Goal: Register for event/course

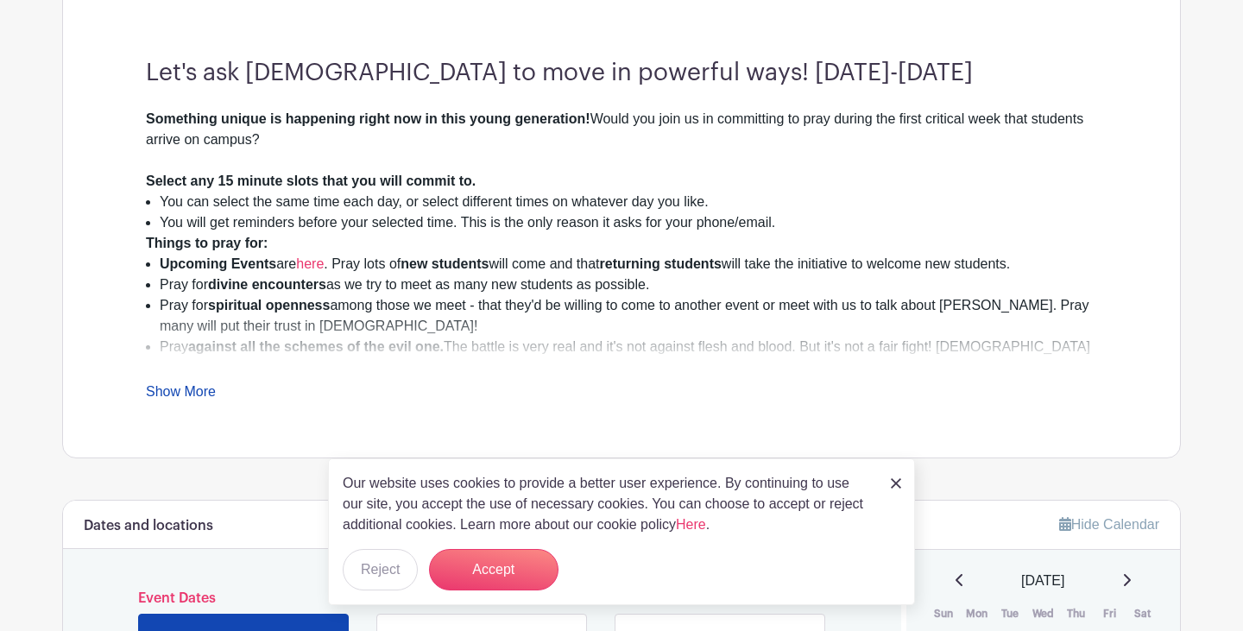
scroll to position [480, 0]
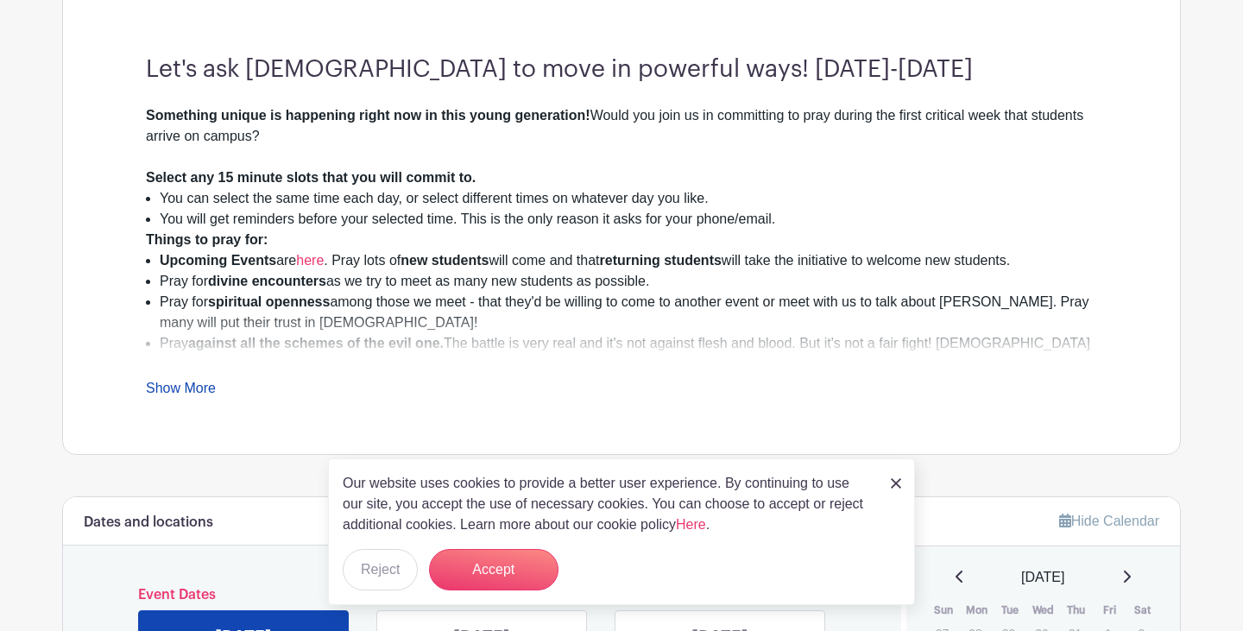
click at [898, 482] on img at bounding box center [896, 483] width 10 height 10
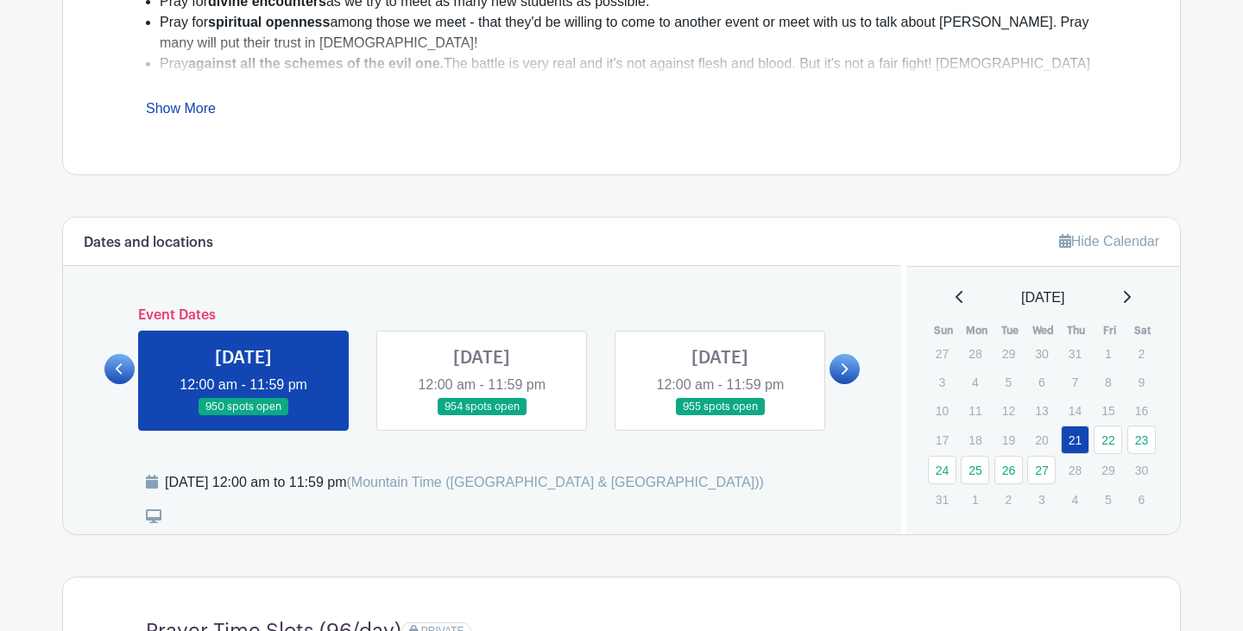
scroll to position [778, 0]
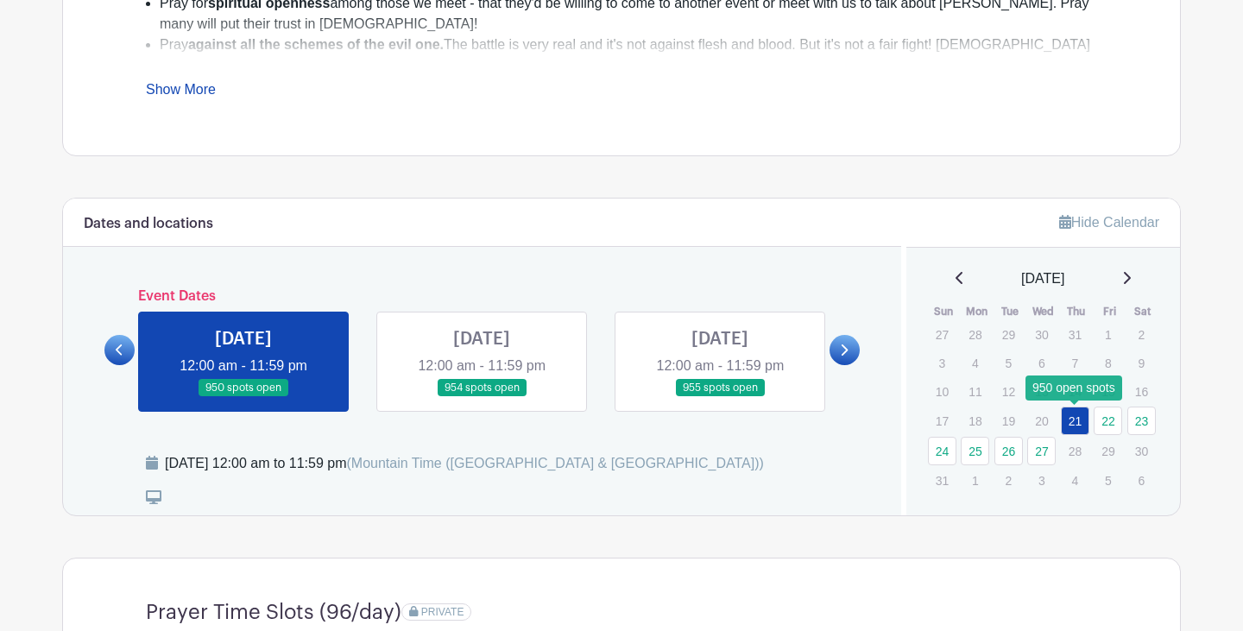
click at [1078, 417] on link "21" at bounding box center [1075, 421] width 28 height 28
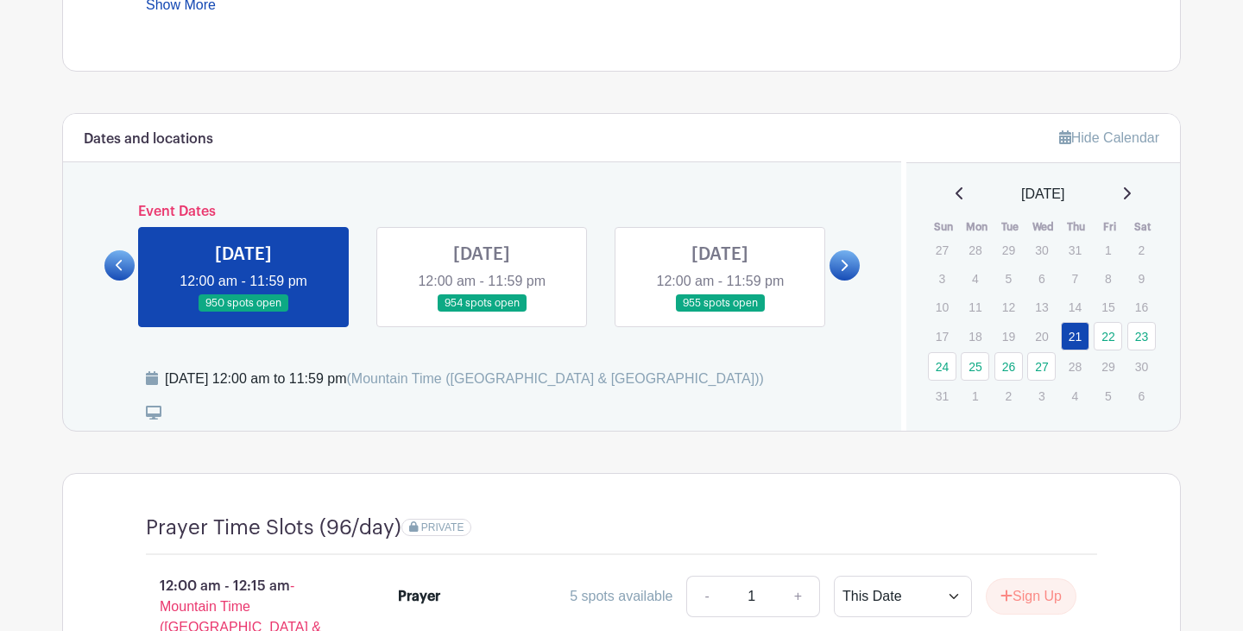
scroll to position [865, 0]
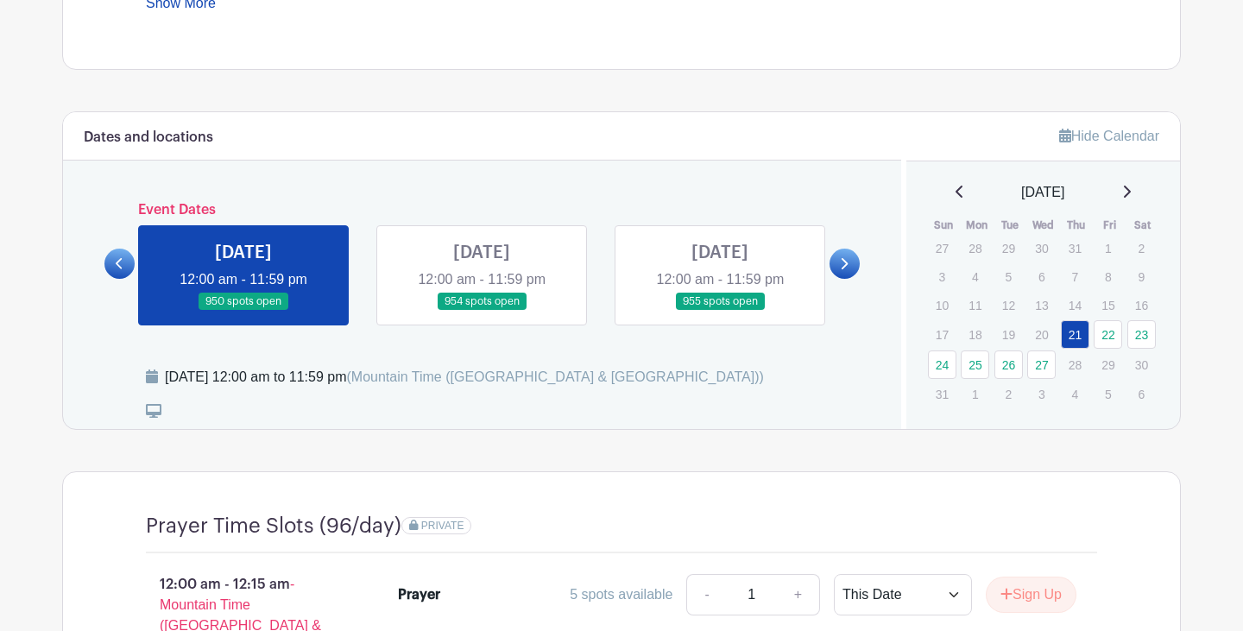
click at [243, 311] on link at bounding box center [243, 311] width 0 height 0
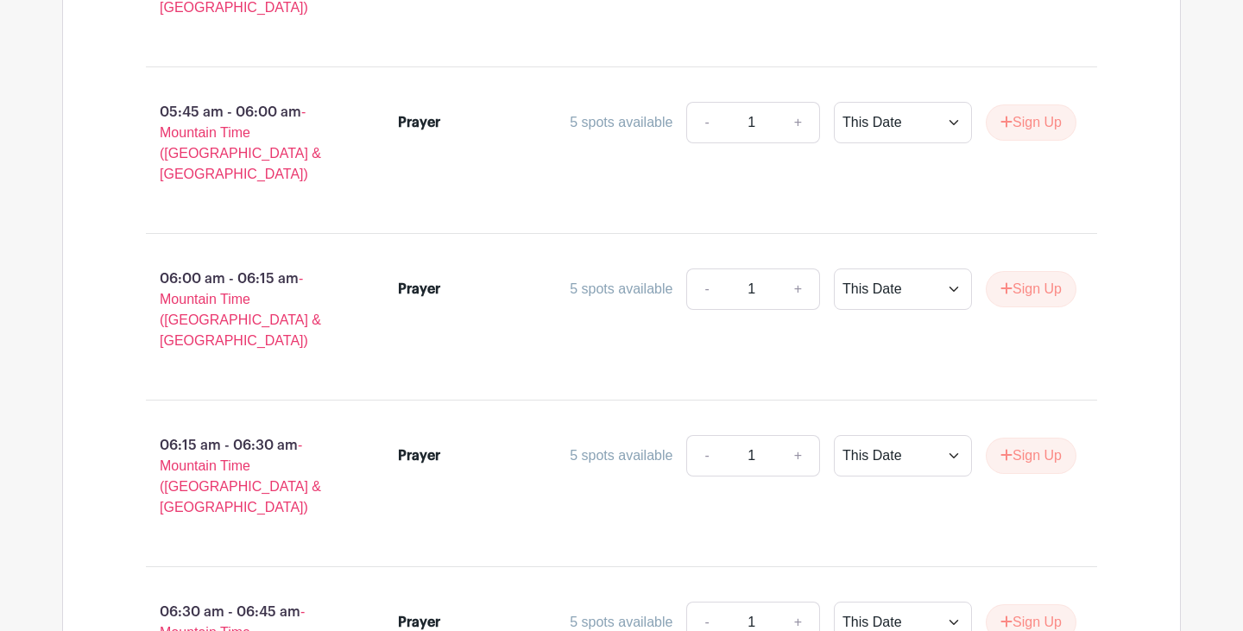
scroll to position [5131, 0]
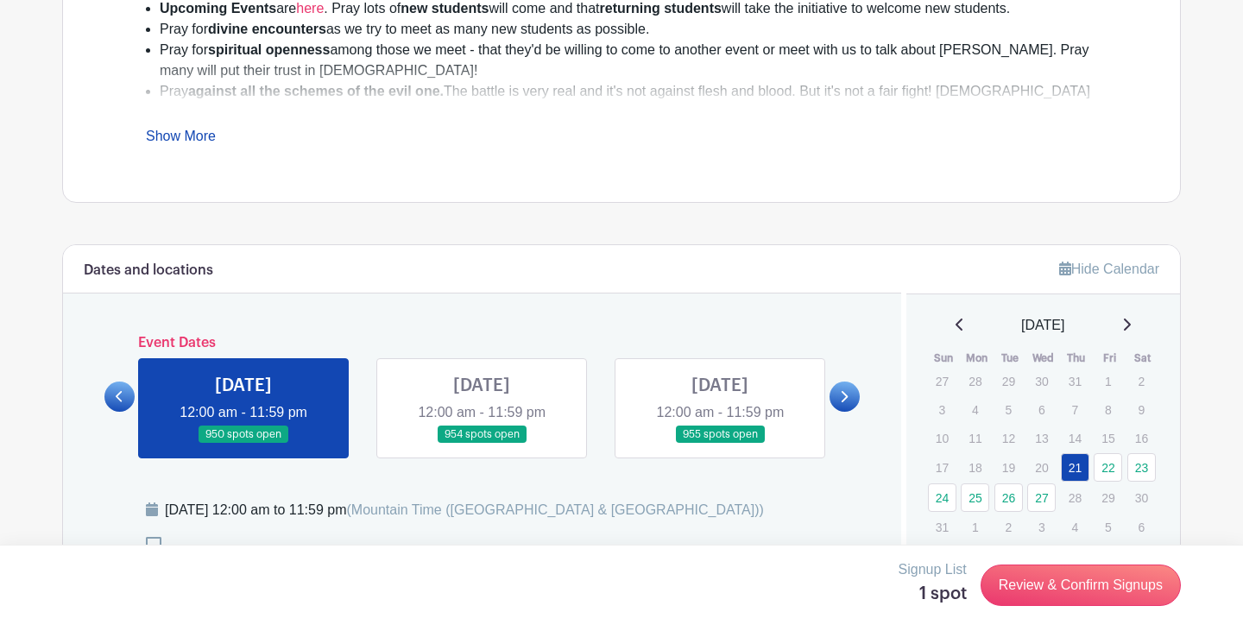
scroll to position [739, 0]
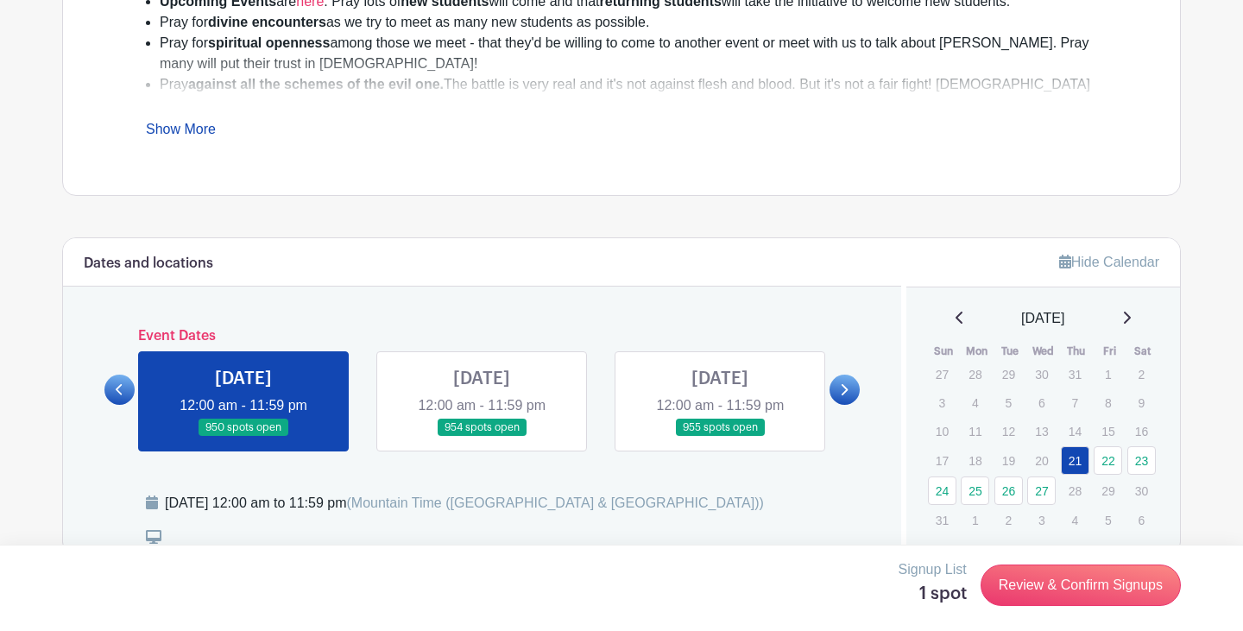
click at [482, 437] on link at bounding box center [482, 437] width 0 height 0
click at [1113, 461] on link "22" at bounding box center [1108, 460] width 28 height 28
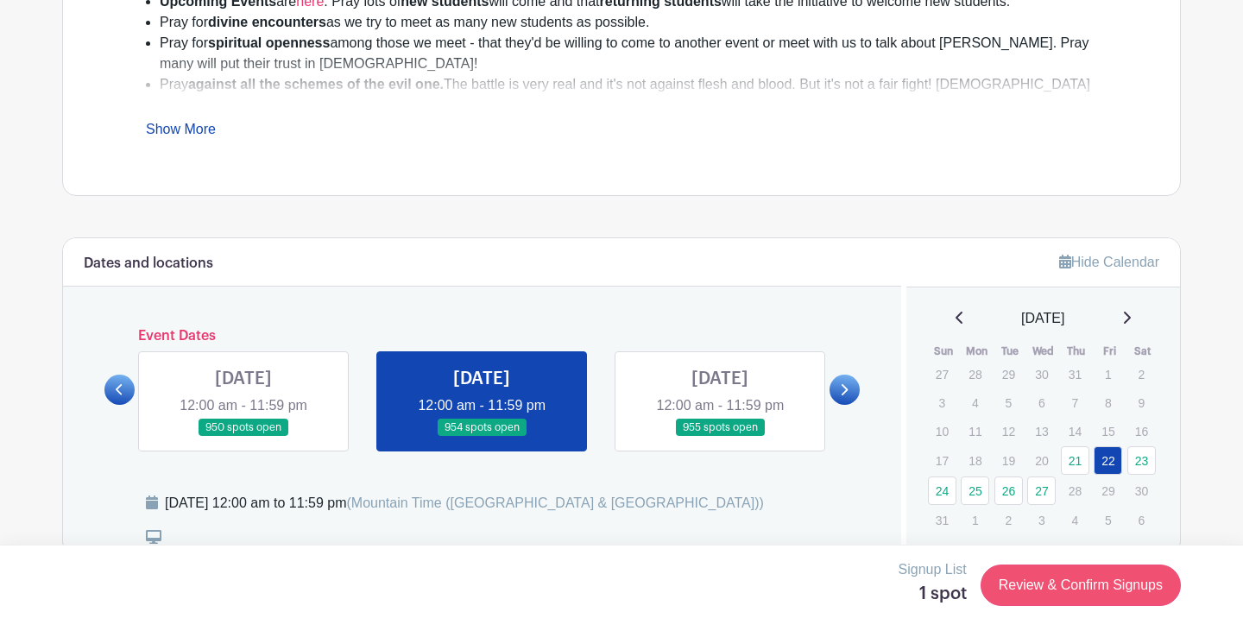
click at [1054, 584] on link "Review & Confirm Signups" at bounding box center [1080, 584] width 200 height 41
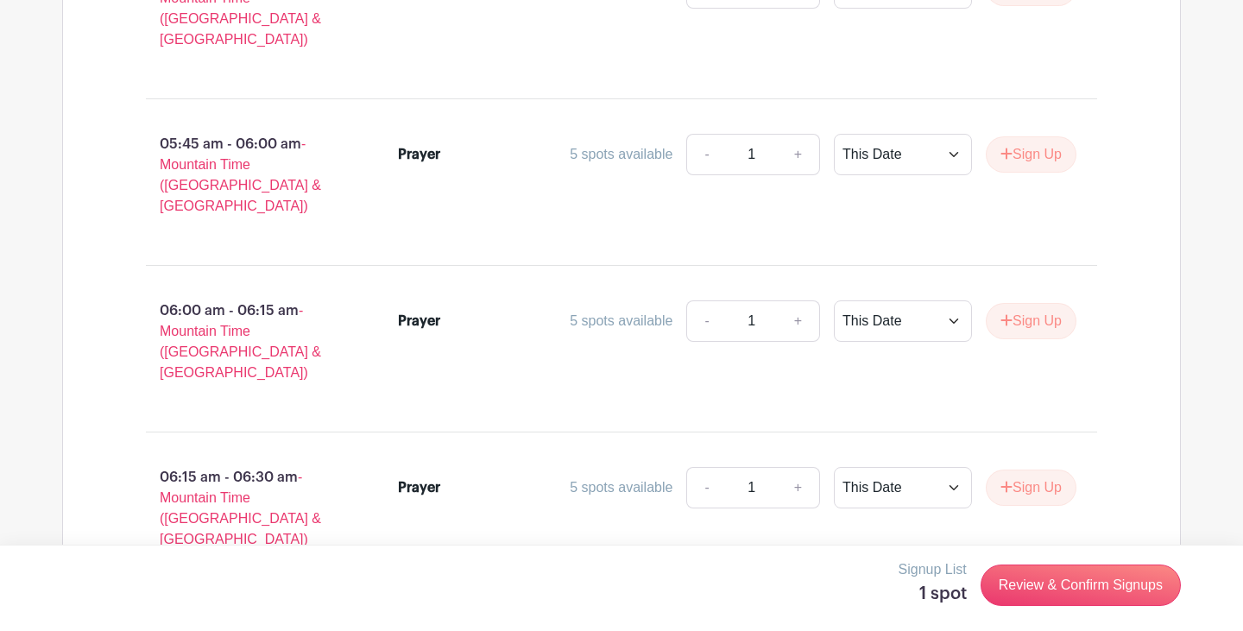
scroll to position [5141, 0]
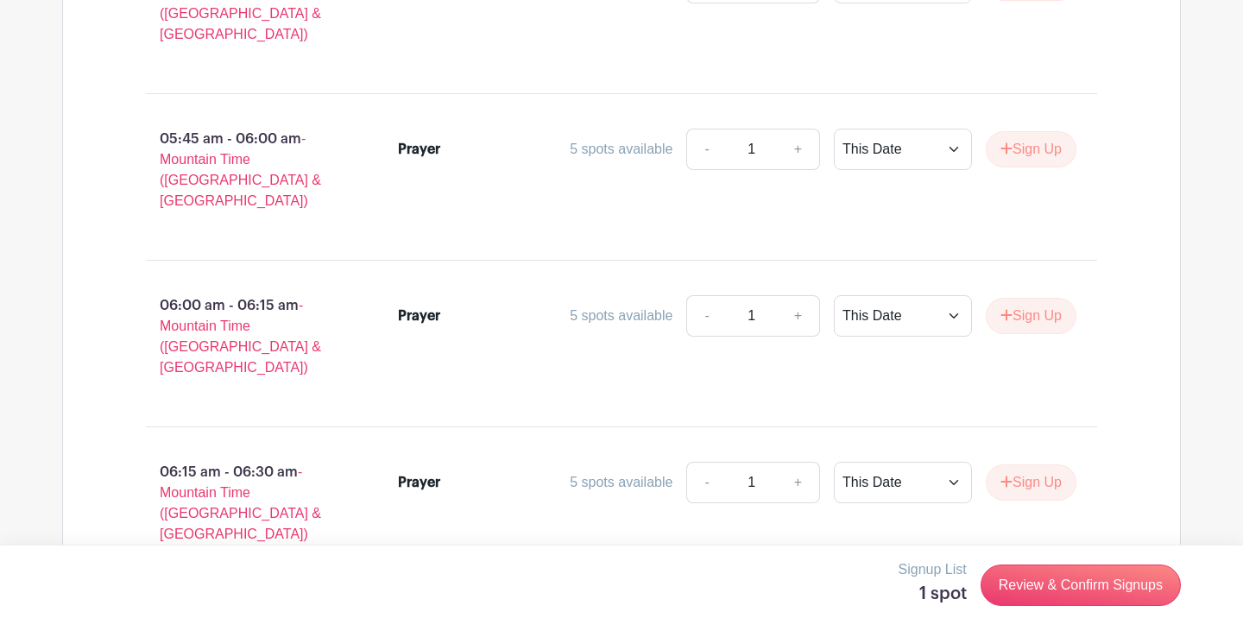
click at [1019, 584] on link "Review & Confirm Signups" at bounding box center [1080, 584] width 200 height 41
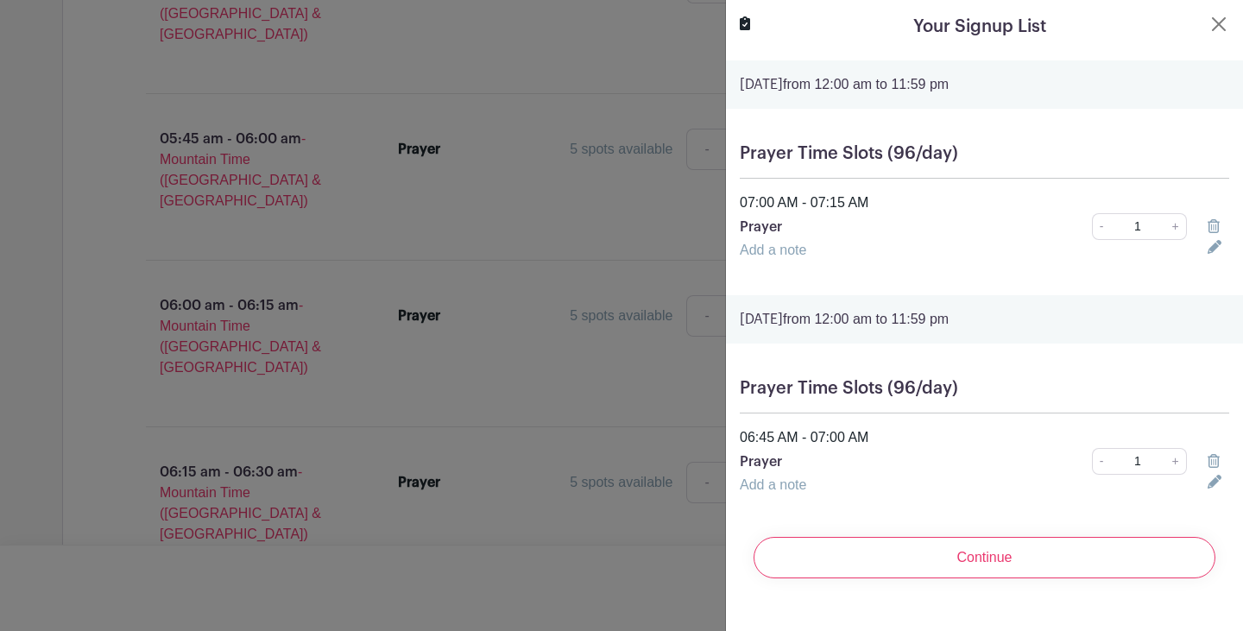
click at [1211, 224] on icon at bounding box center [1213, 226] width 12 height 14
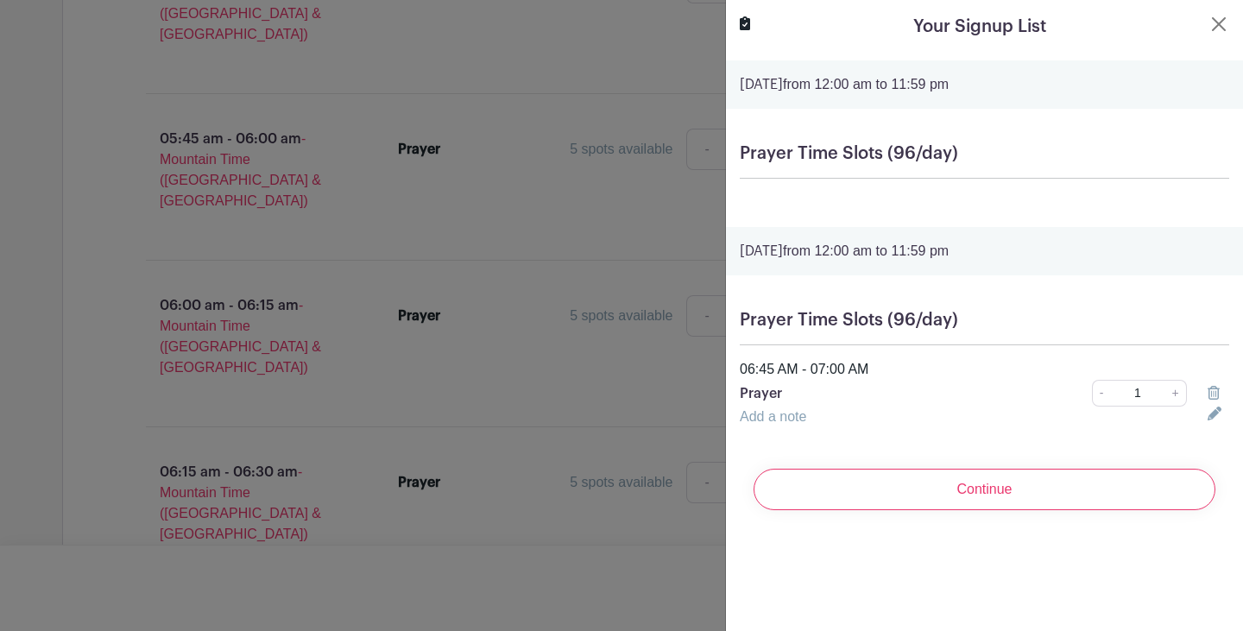
click at [632, 211] on div at bounding box center [621, 315] width 1243 height 631
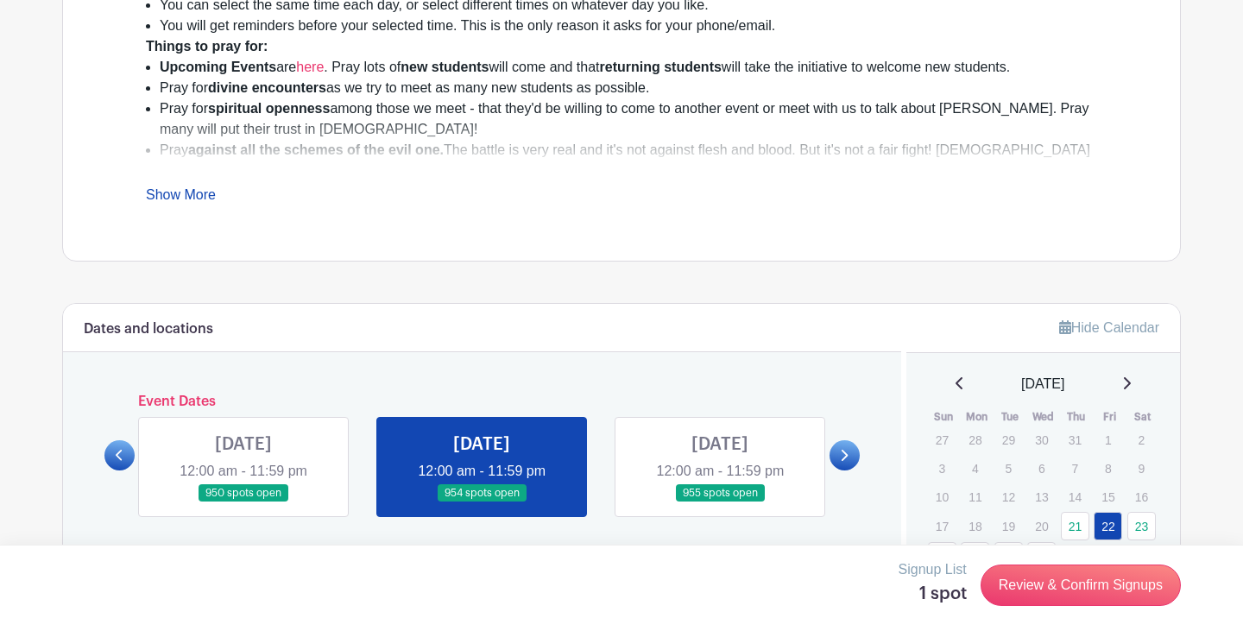
scroll to position [678, 0]
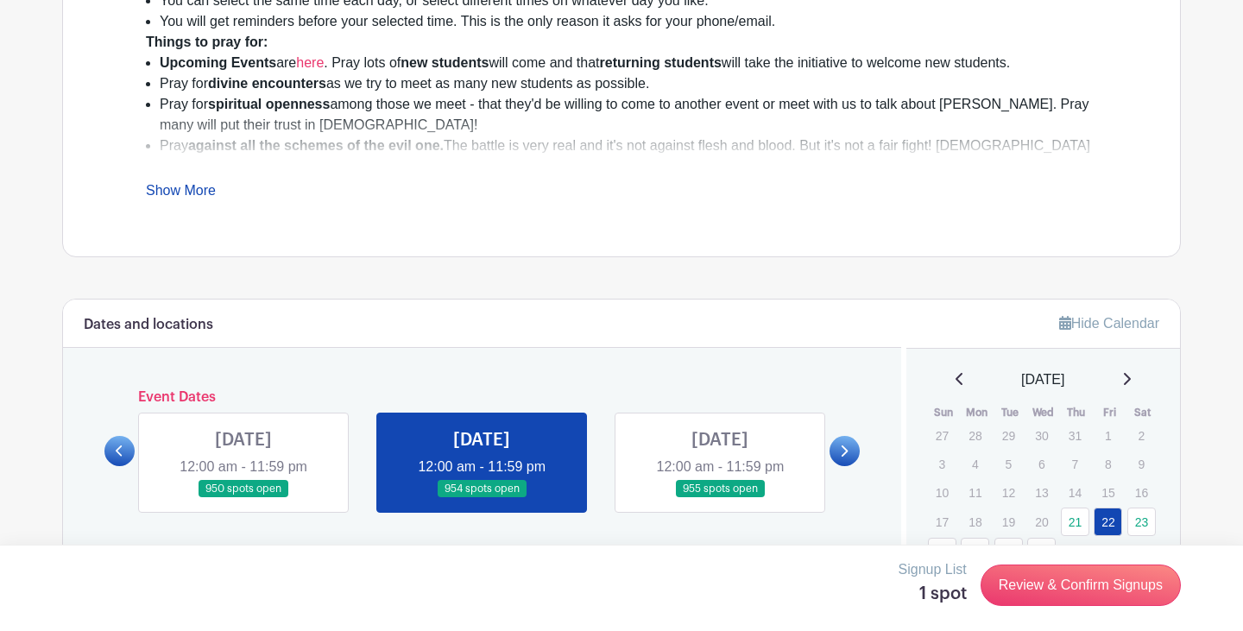
click at [243, 498] on link at bounding box center [243, 498] width 0 height 0
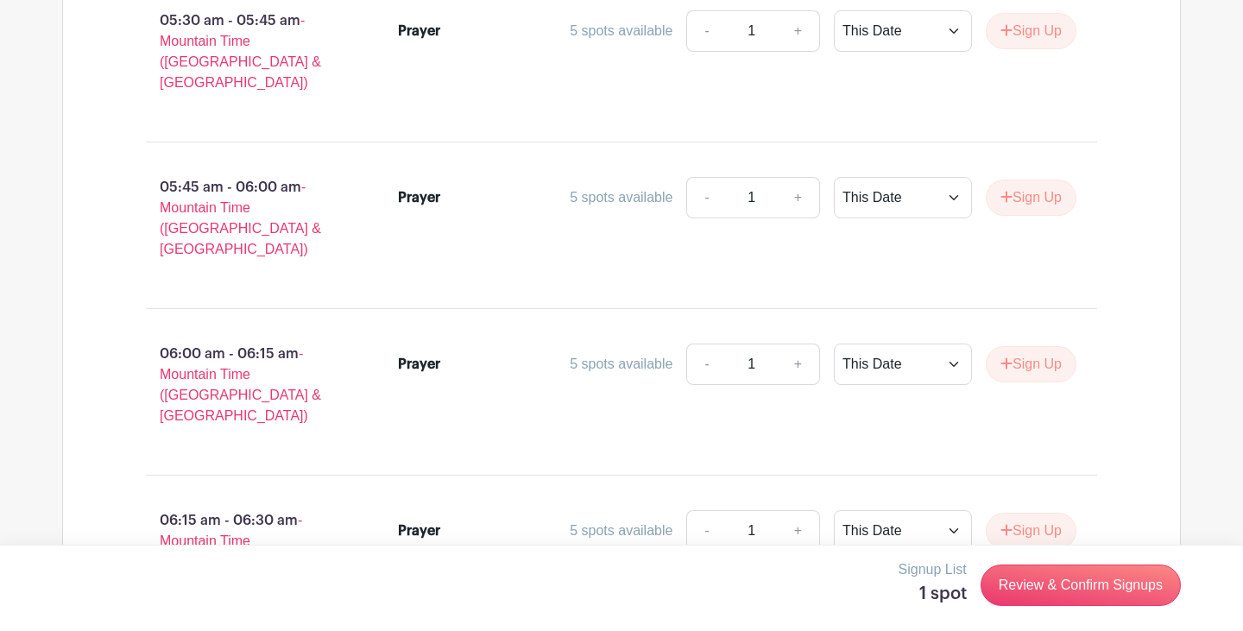
scroll to position [5103, 0]
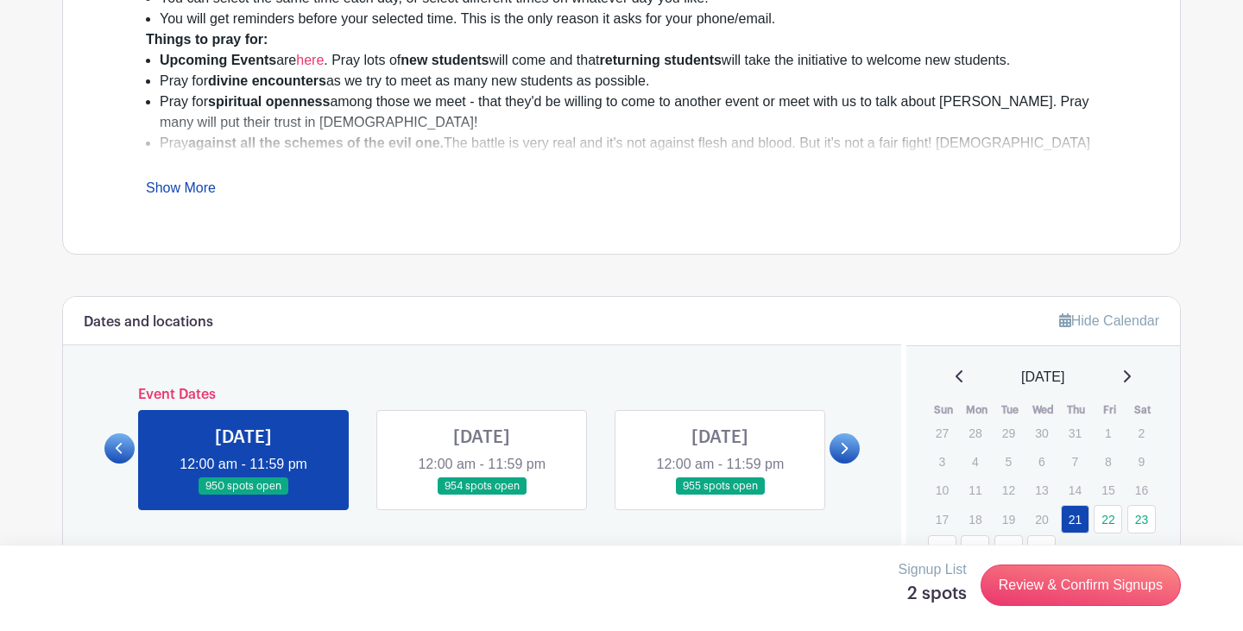
scroll to position [852, 0]
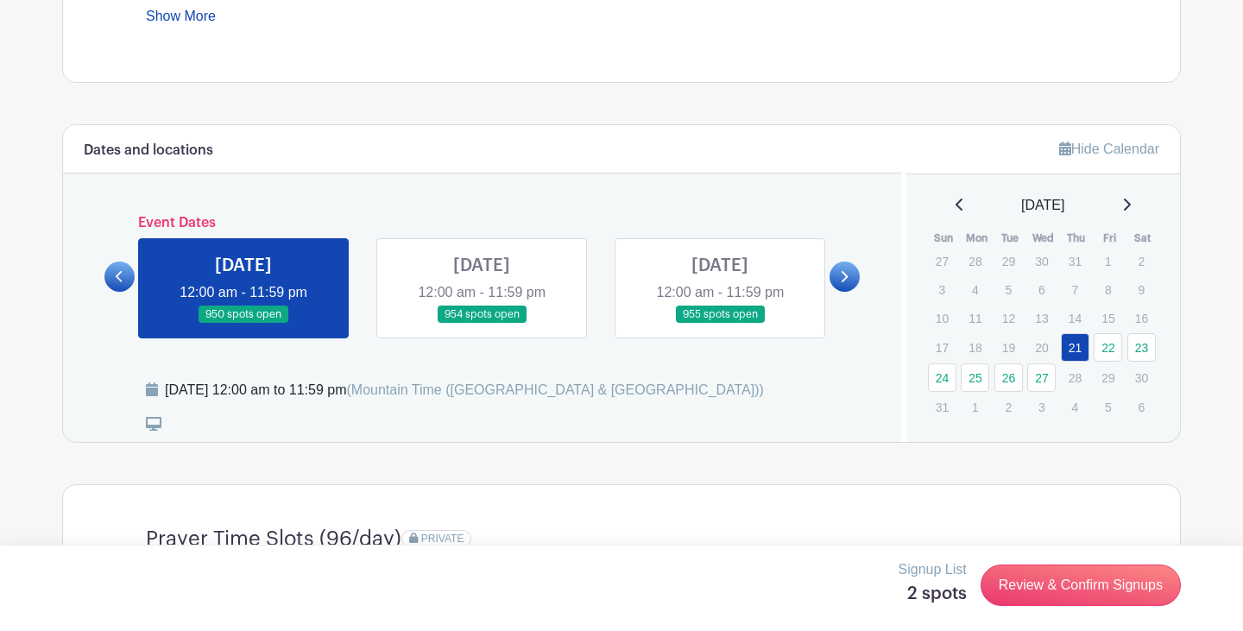
click at [720, 324] on link at bounding box center [720, 324] width 0 height 0
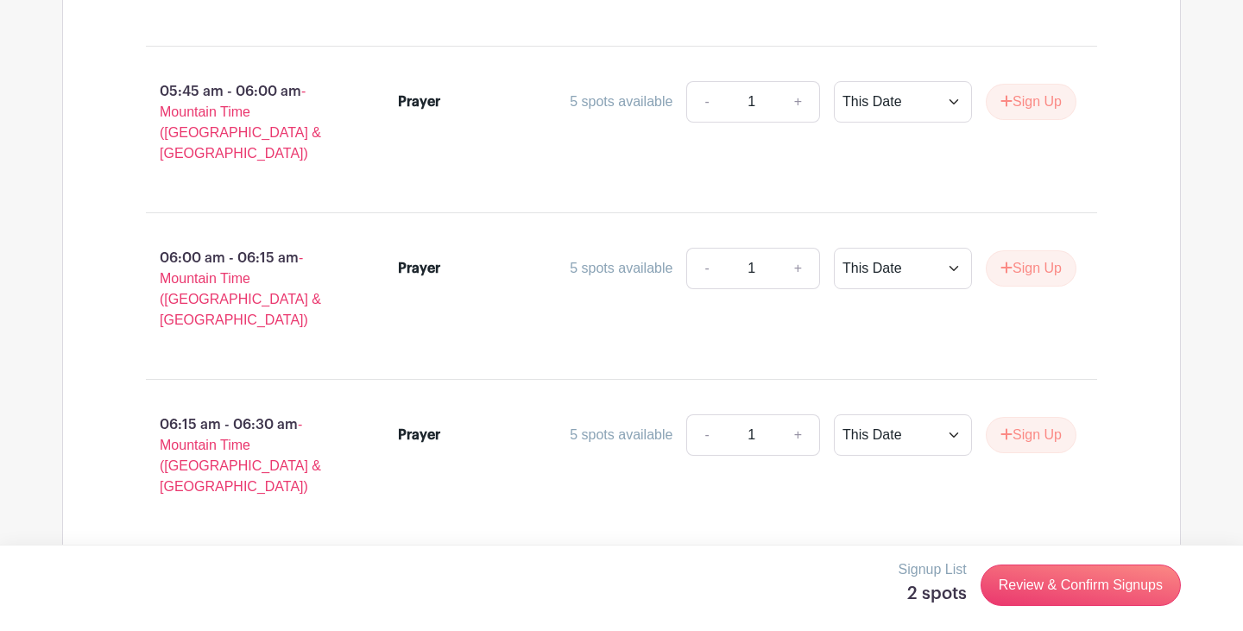
scroll to position [5187, 0]
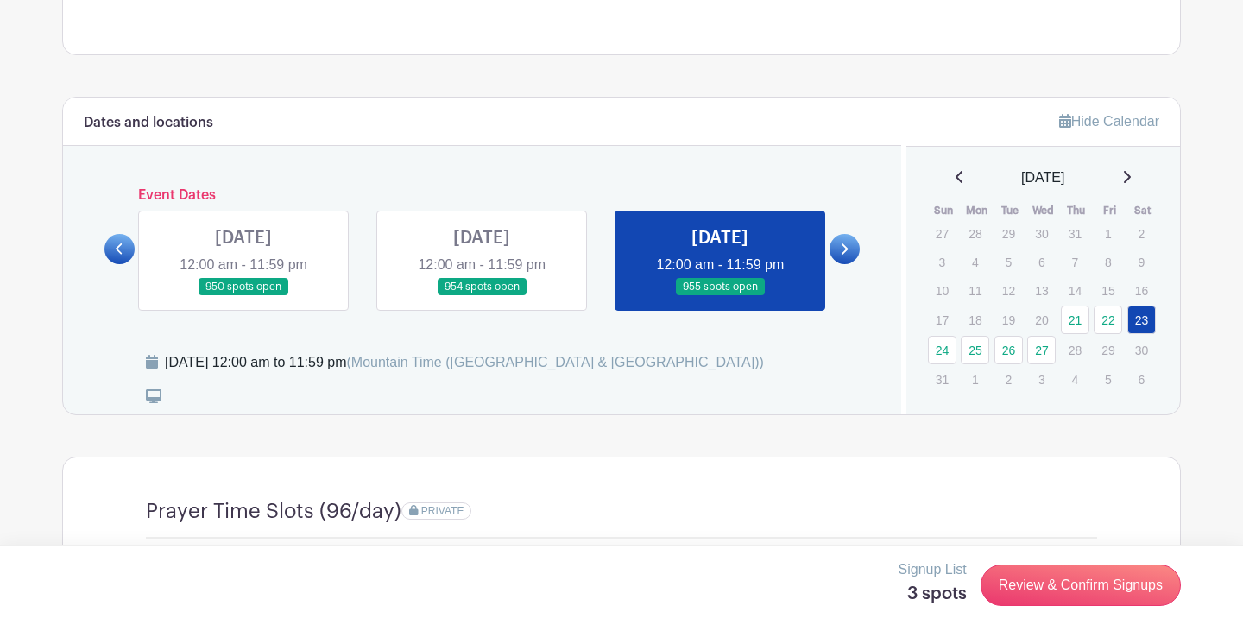
scroll to position [852, 0]
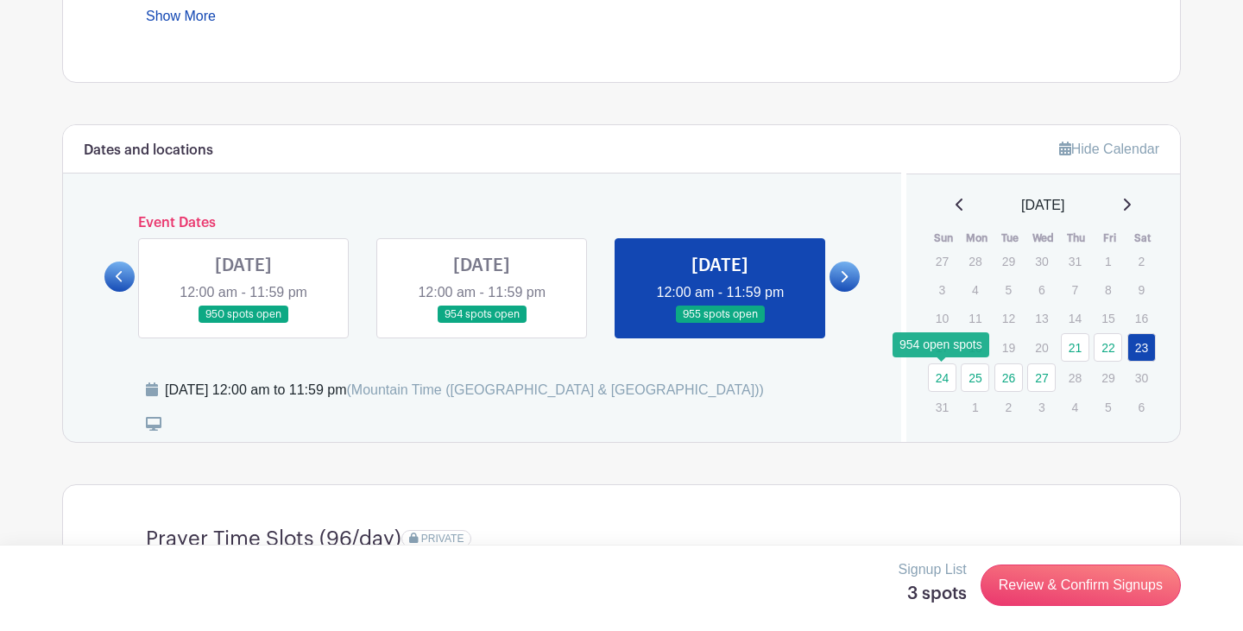
click at [942, 373] on link "24" at bounding box center [942, 377] width 28 height 28
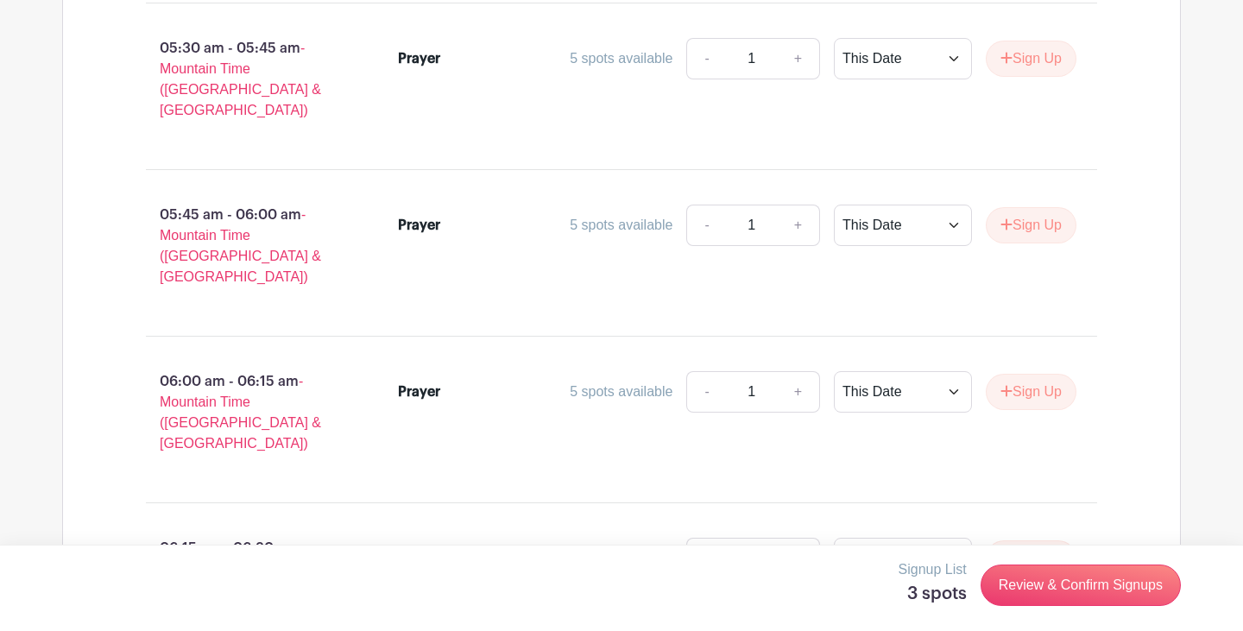
scroll to position [5068, 0]
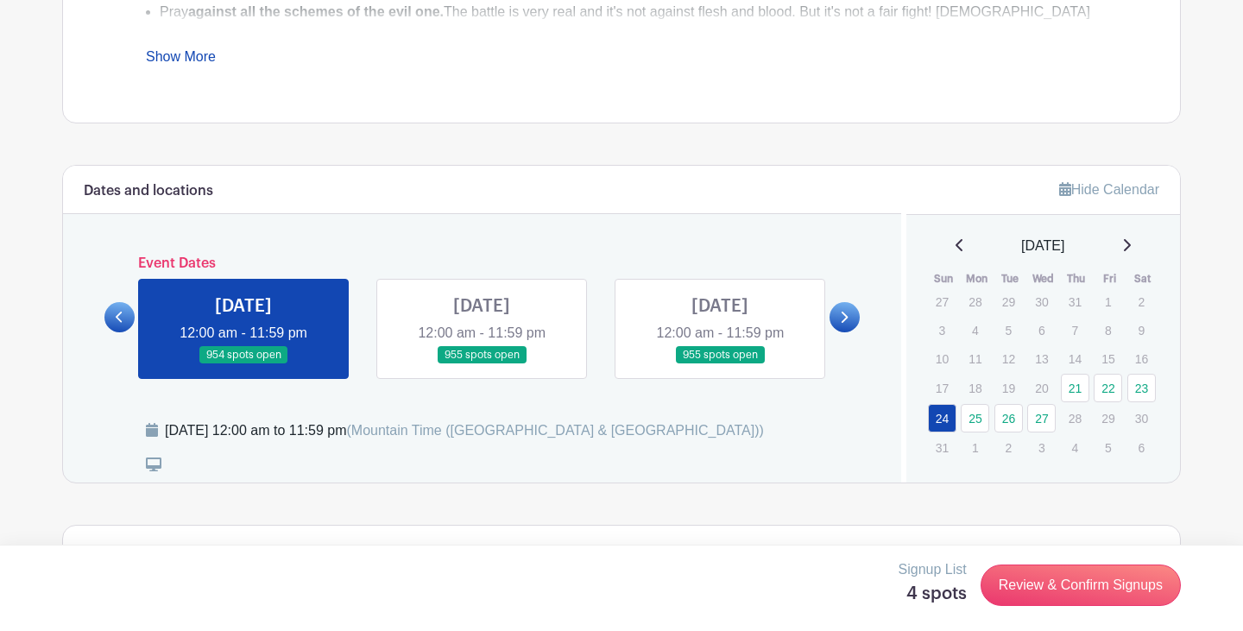
scroll to position [818, 0]
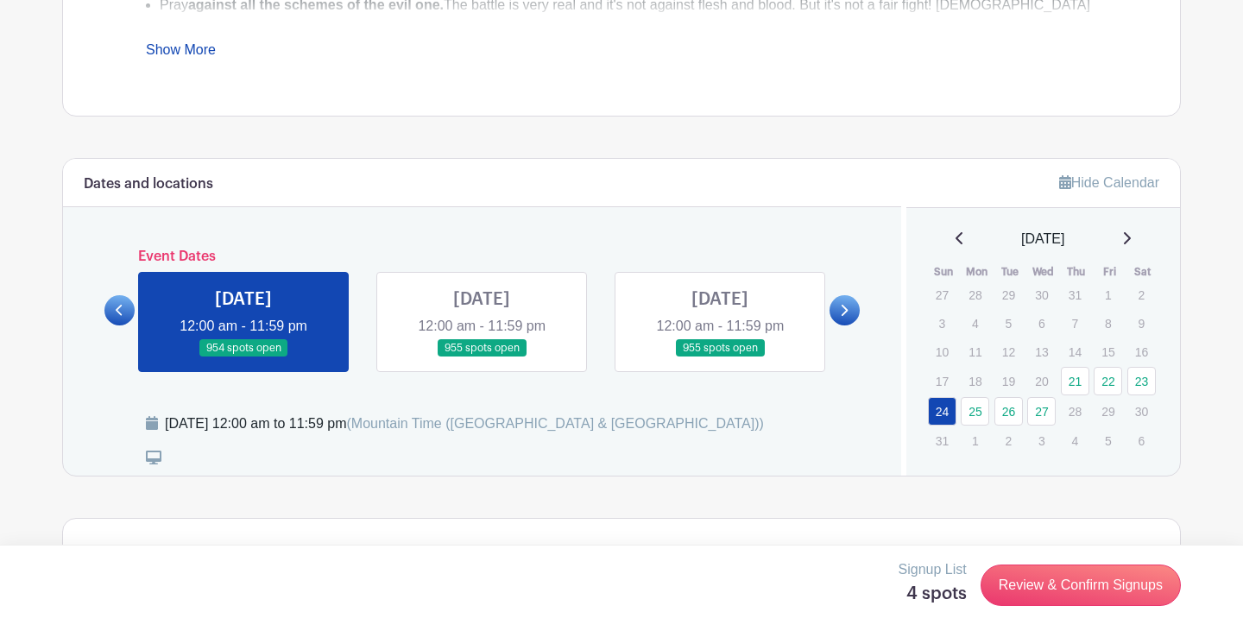
click at [482, 357] on link at bounding box center [482, 357] width 0 height 0
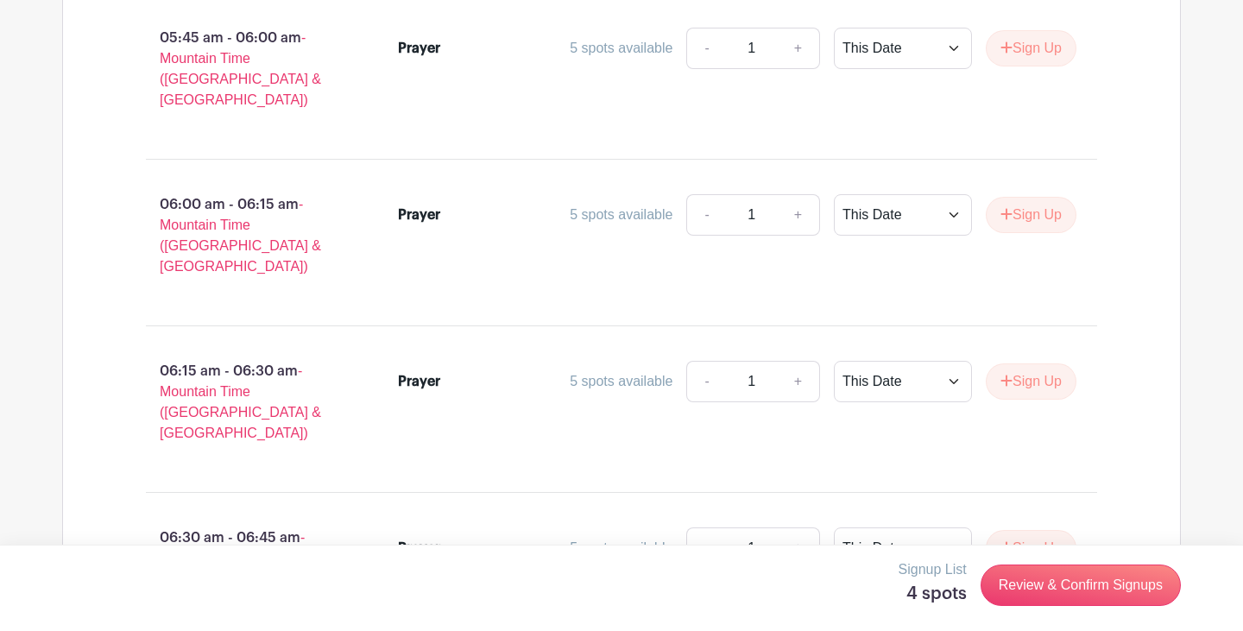
scroll to position [5212, 0]
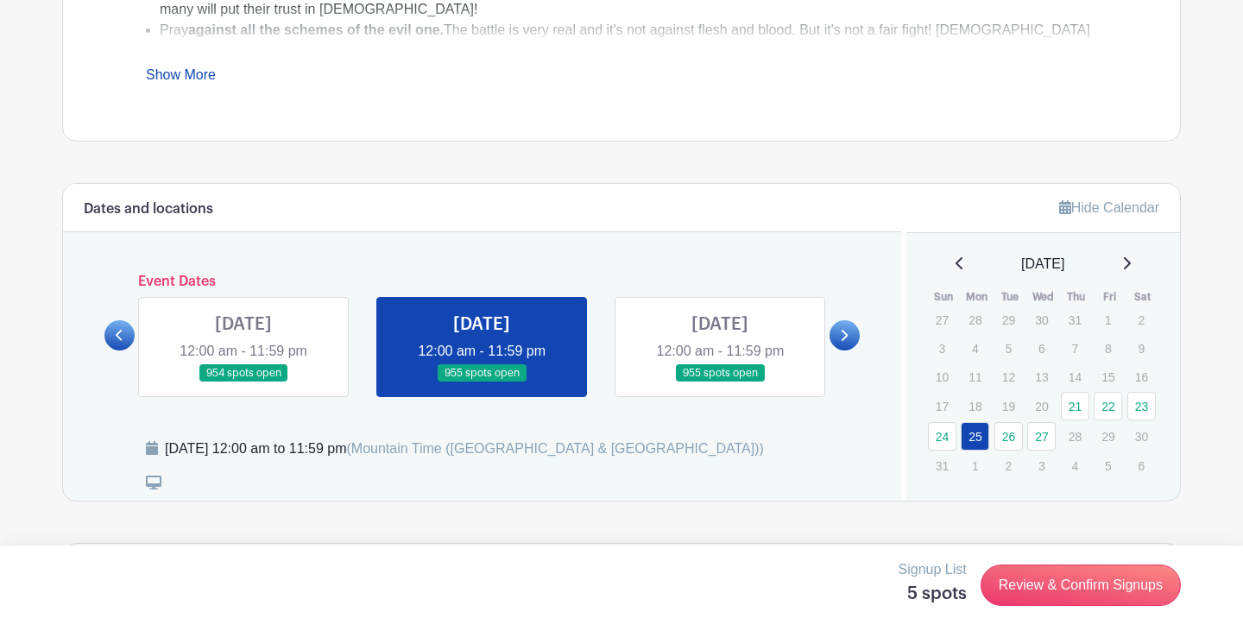
scroll to position [786, 0]
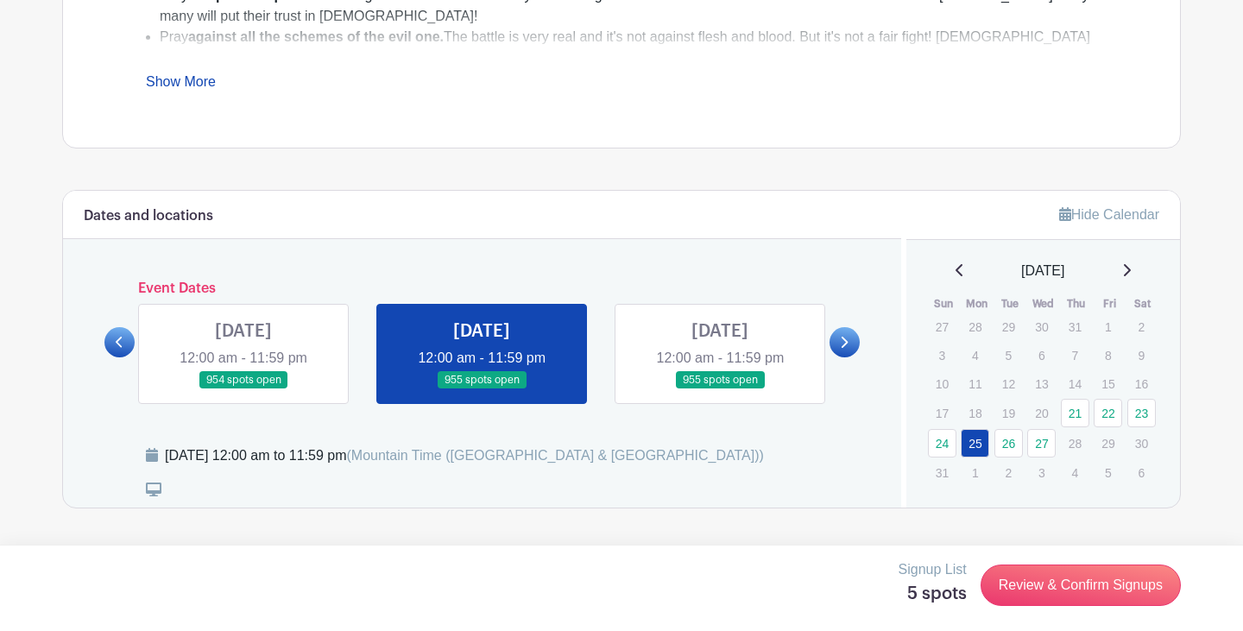
click at [720, 389] on link at bounding box center [720, 389] width 0 height 0
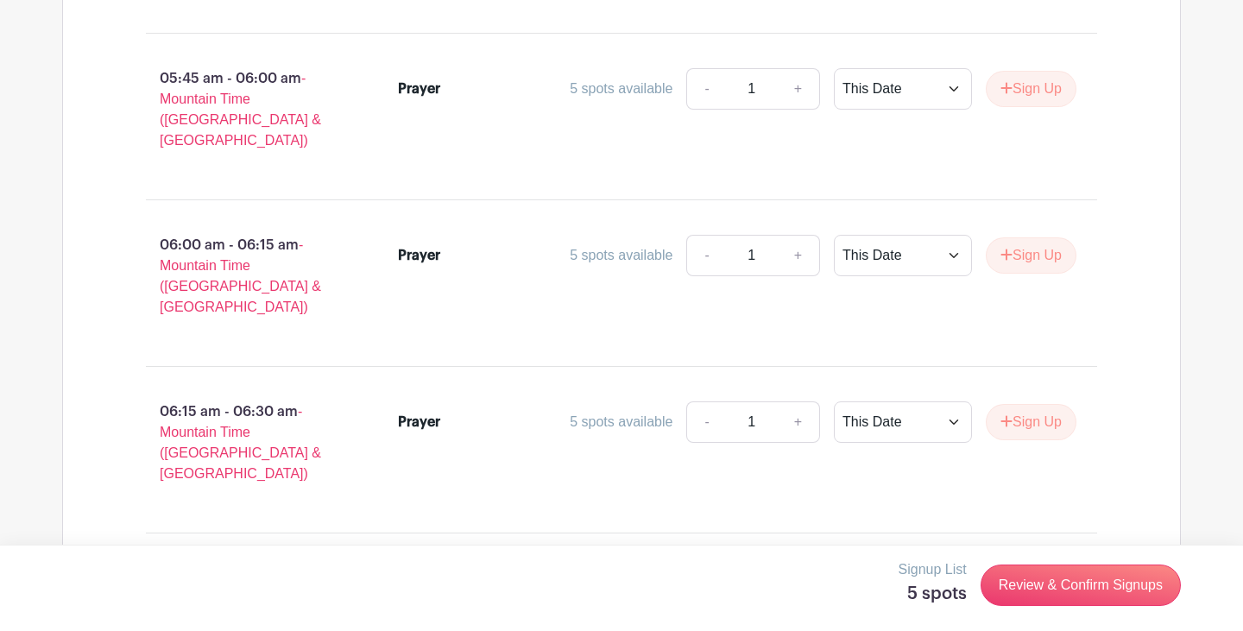
scroll to position [5212, 0]
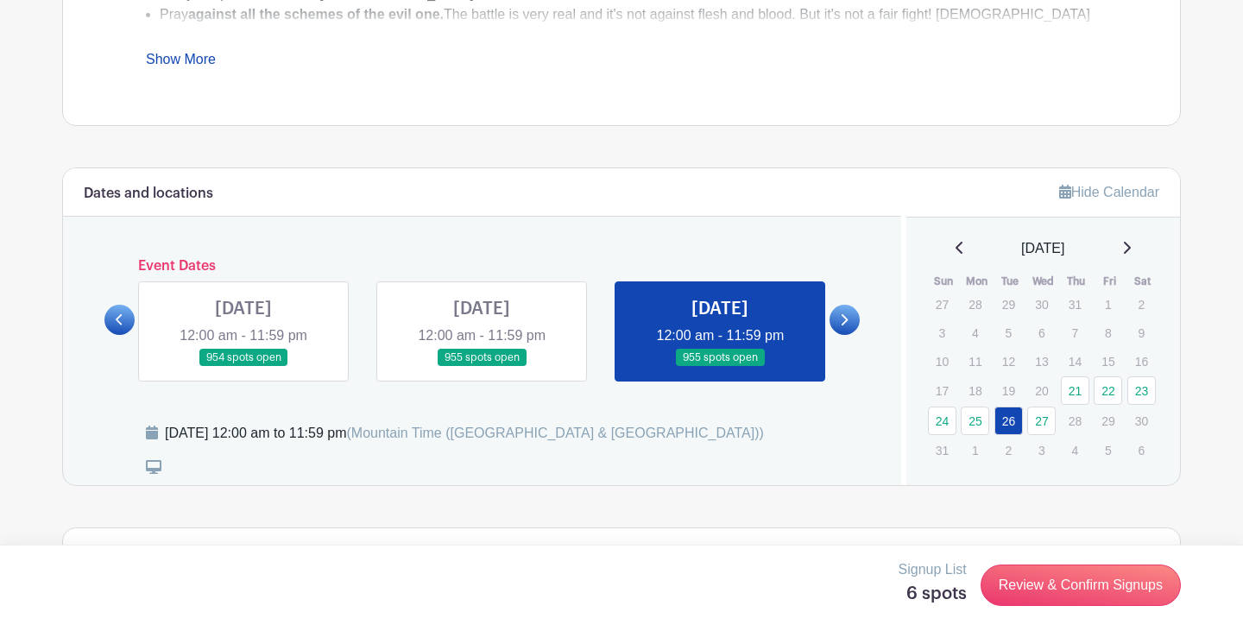
scroll to position [846, 0]
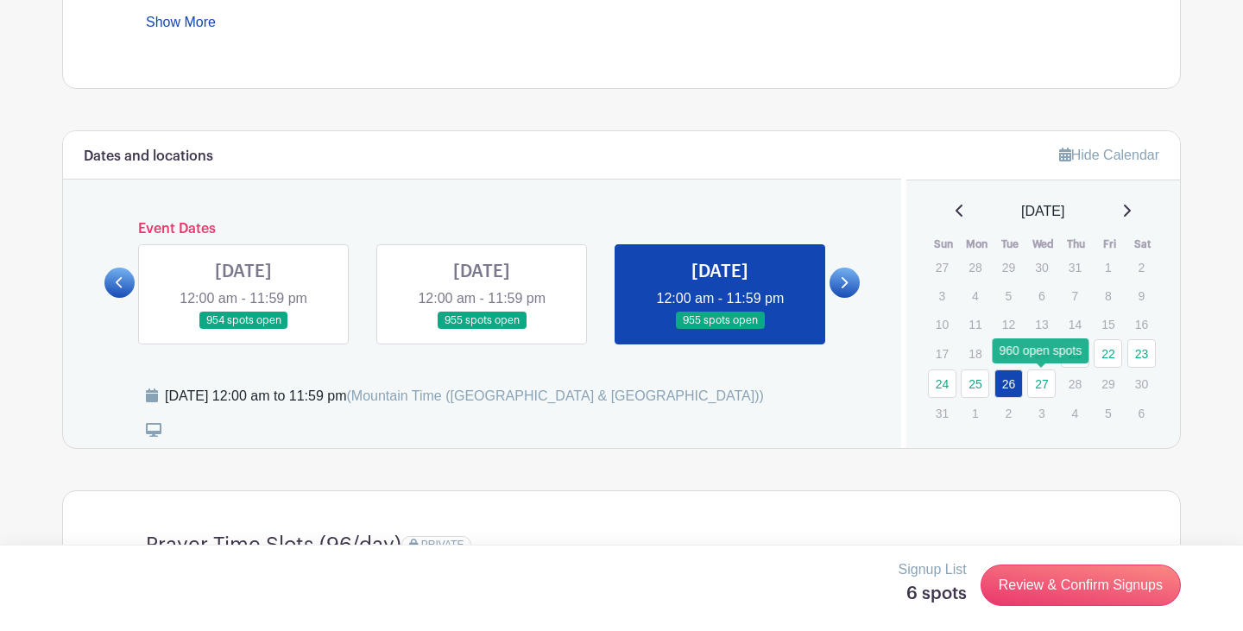
click at [1033, 382] on link "27" at bounding box center [1041, 383] width 28 height 28
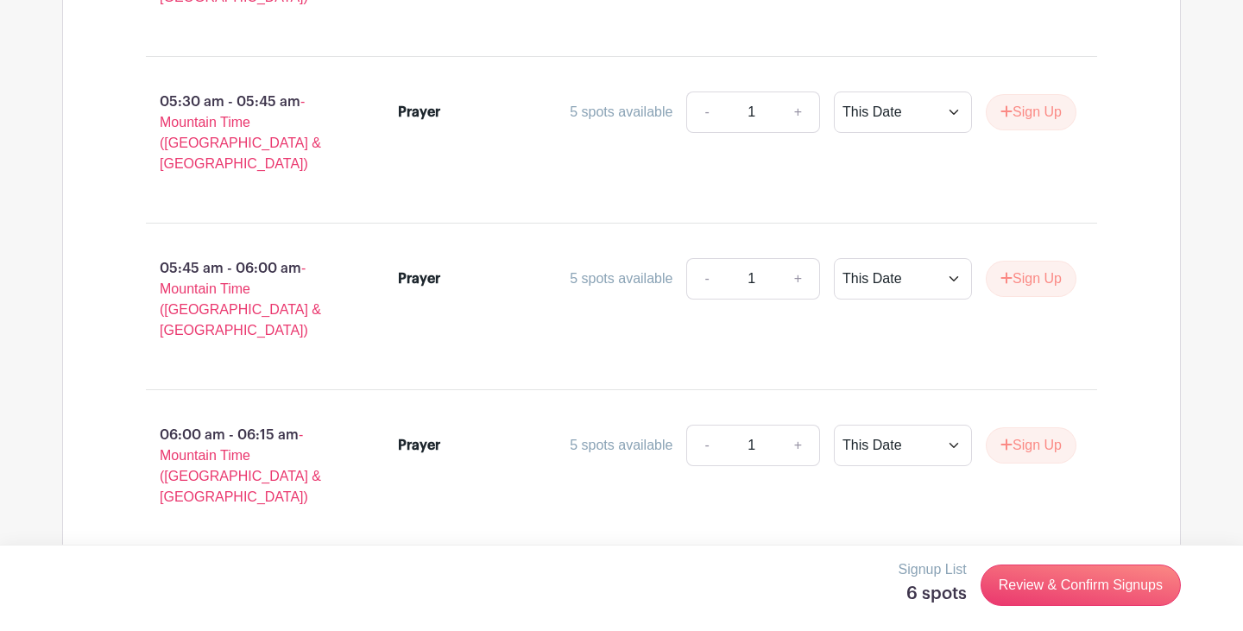
scroll to position [5015, 0]
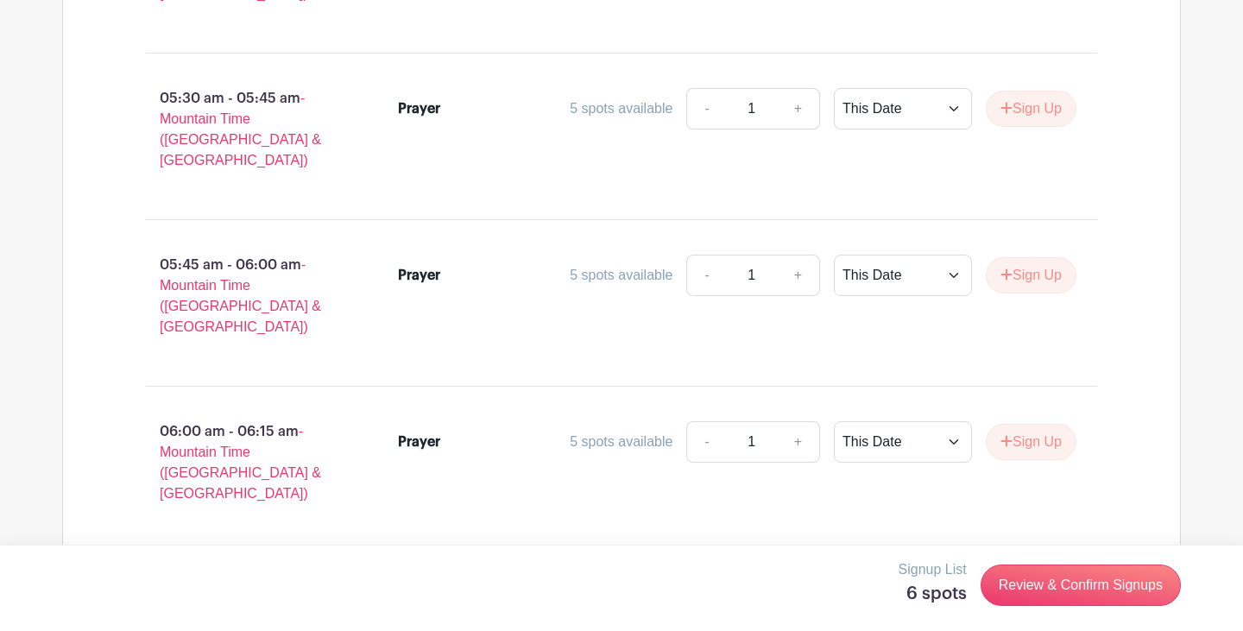
click at [1052, 582] on link "Review & Confirm Signups" at bounding box center [1080, 584] width 200 height 41
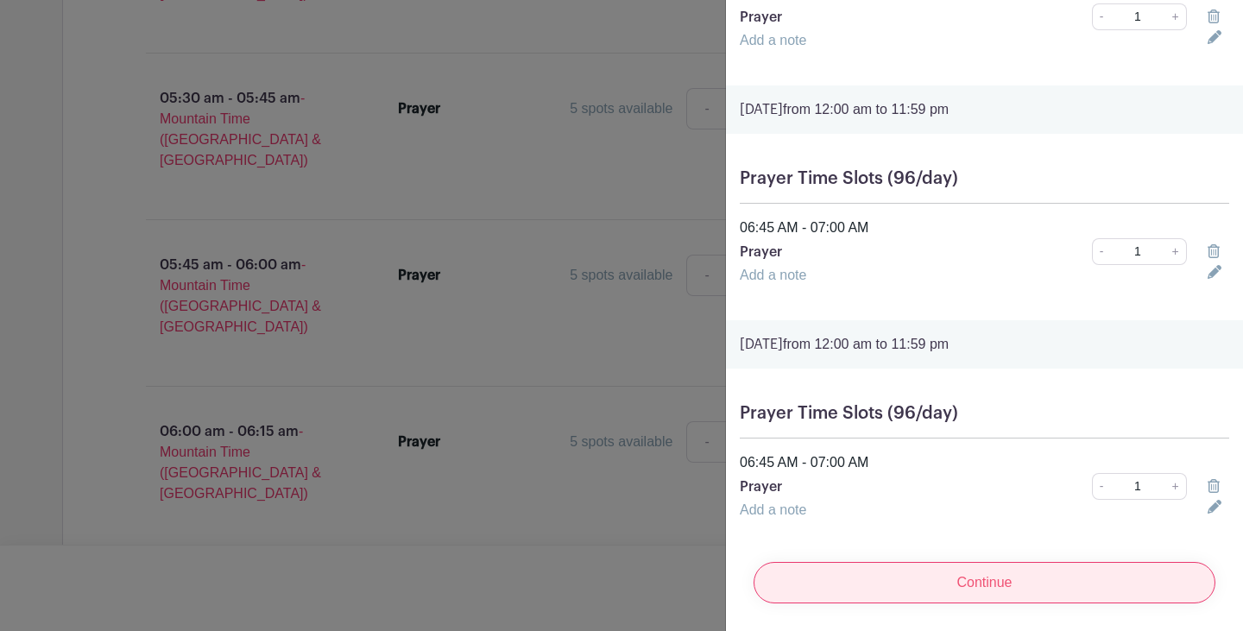
scroll to position [1155, 0]
click at [998, 585] on input "Continue" at bounding box center [984, 582] width 462 height 41
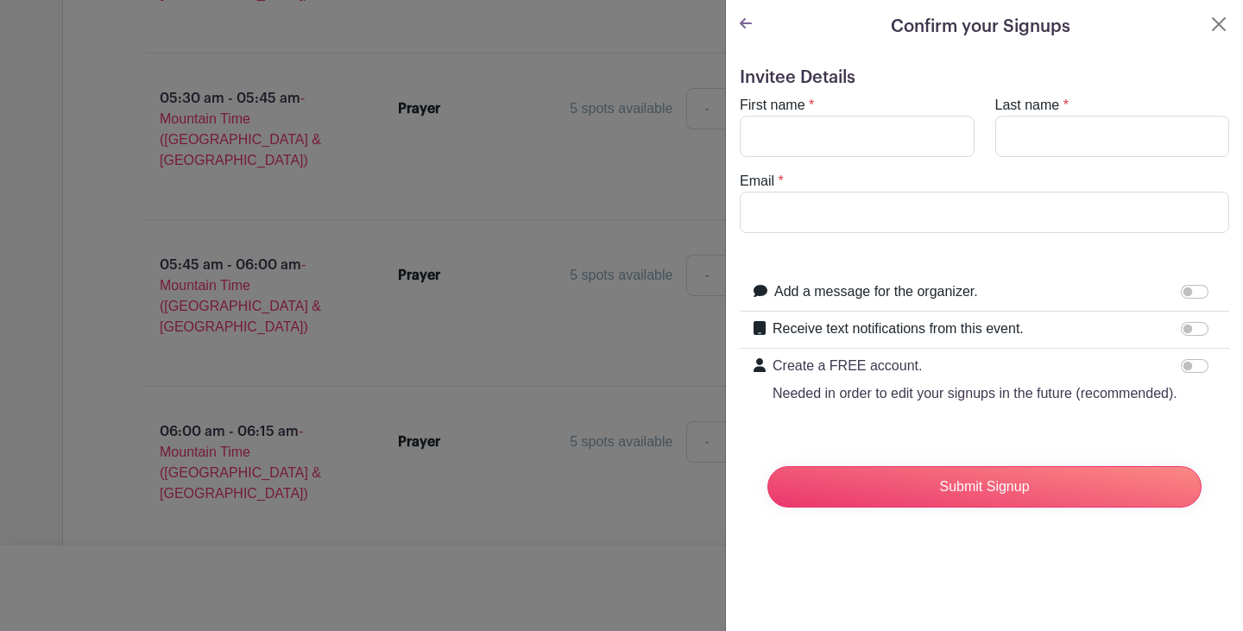
scroll to position [0, 0]
click at [848, 163] on turbo-frame "First name * Last name * Email *" at bounding box center [984, 164] width 489 height 138
type input "[PERSON_NAME]"
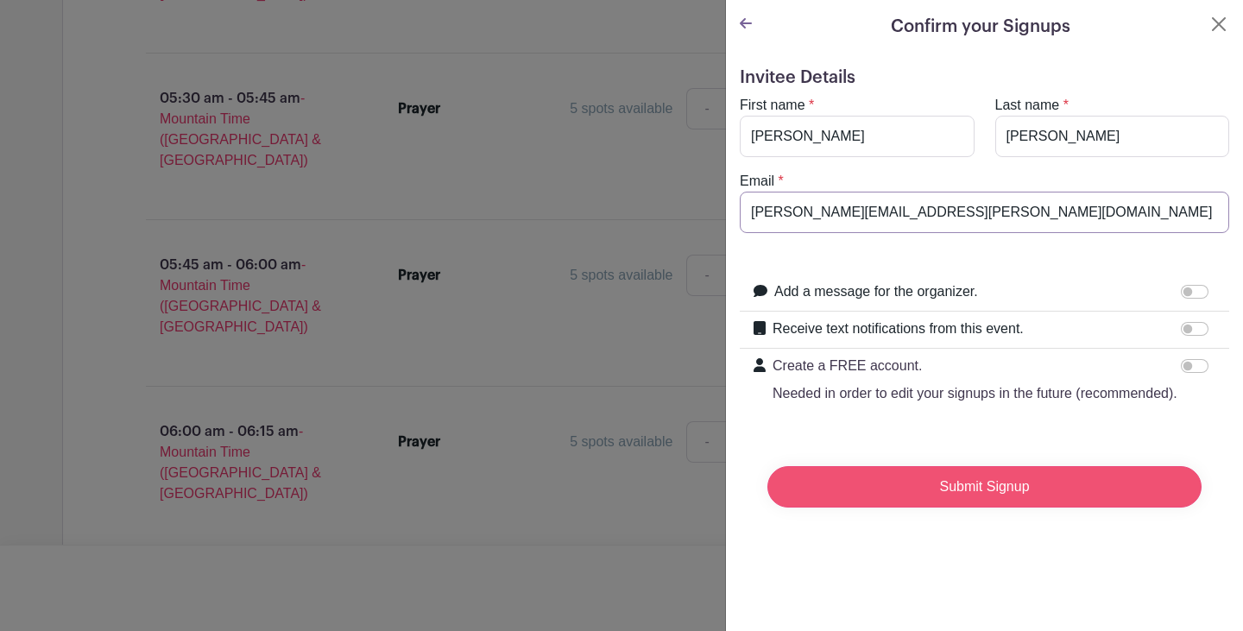
type input "[PERSON_NAME][EMAIL_ADDRESS][PERSON_NAME][DOMAIN_NAME]"
click at [987, 490] on input "Submit Signup" at bounding box center [984, 486] width 434 height 41
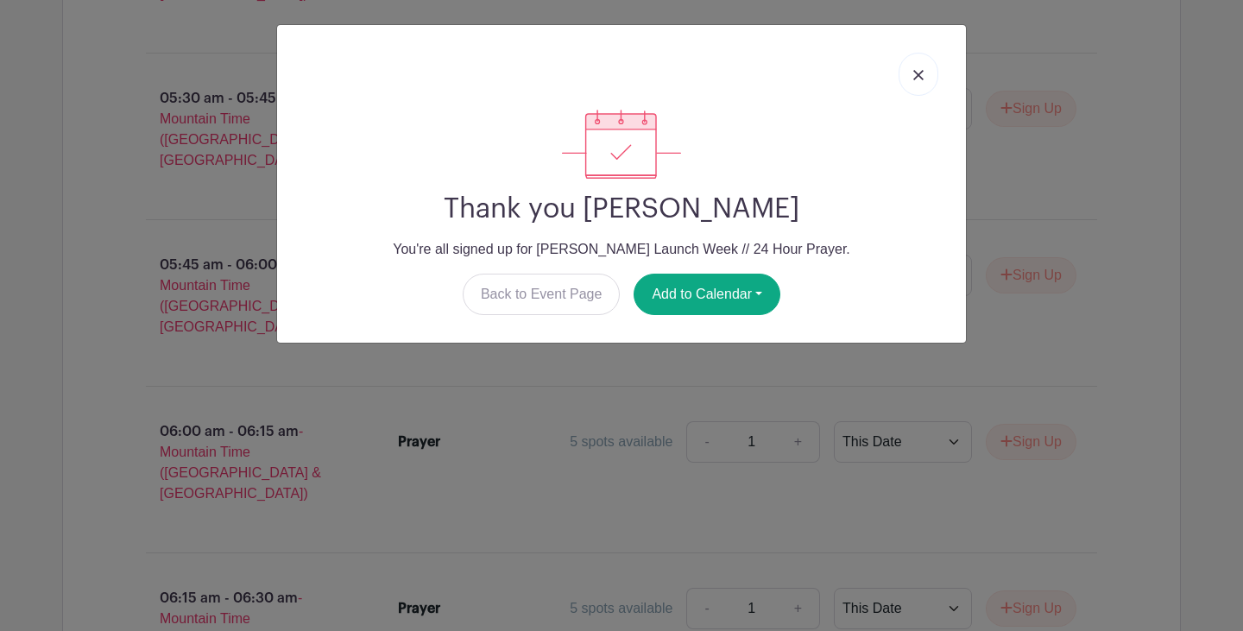
click at [919, 76] on img at bounding box center [918, 75] width 10 height 10
